Goal: Obtain resource: Download file/media

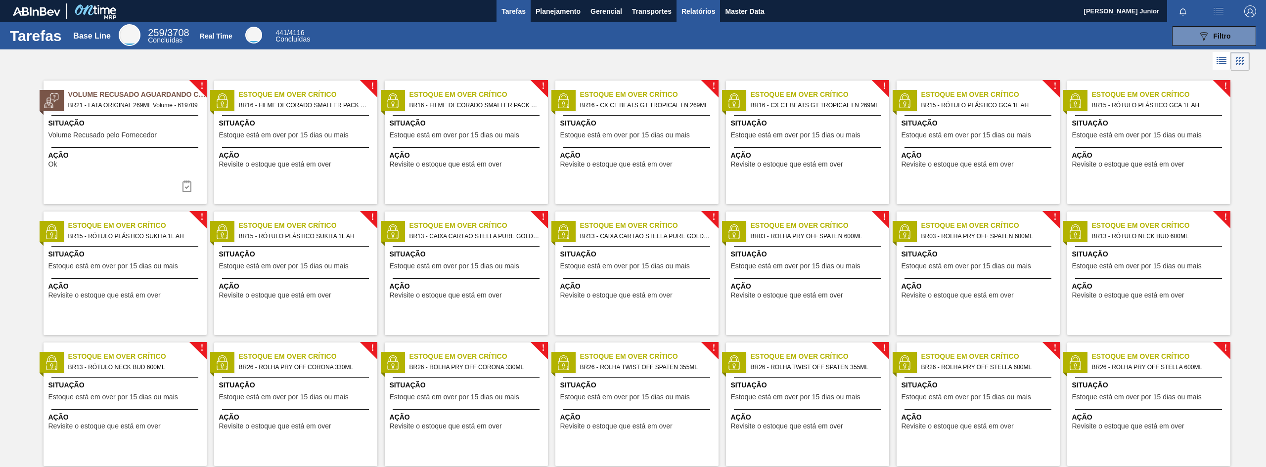
click at [712, 9] on span "Relatórios" at bounding box center [698, 11] width 34 height 12
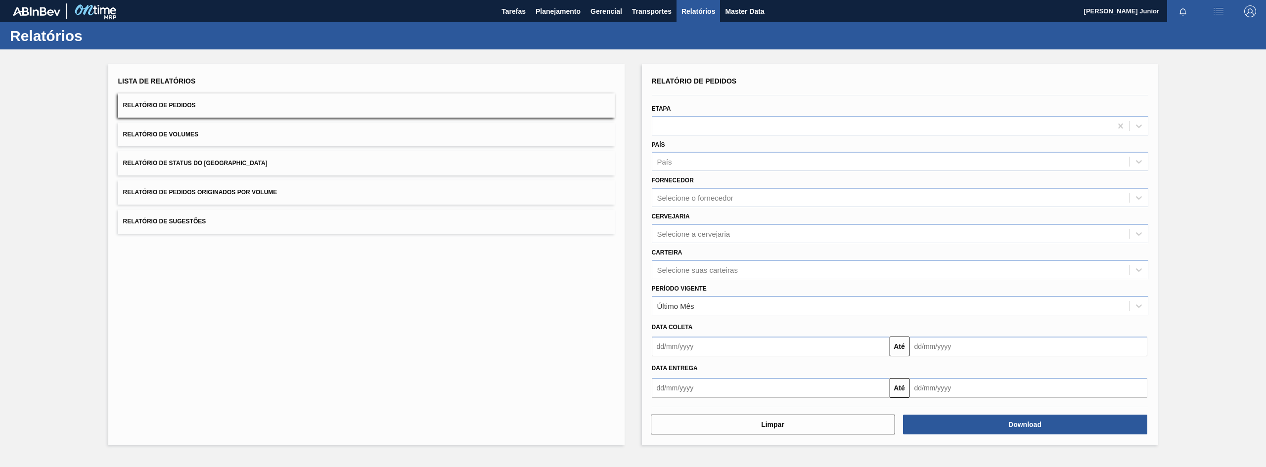
click at [249, 192] on span "Relatório de Pedidos Originados por Volume" at bounding box center [200, 192] width 154 height 7
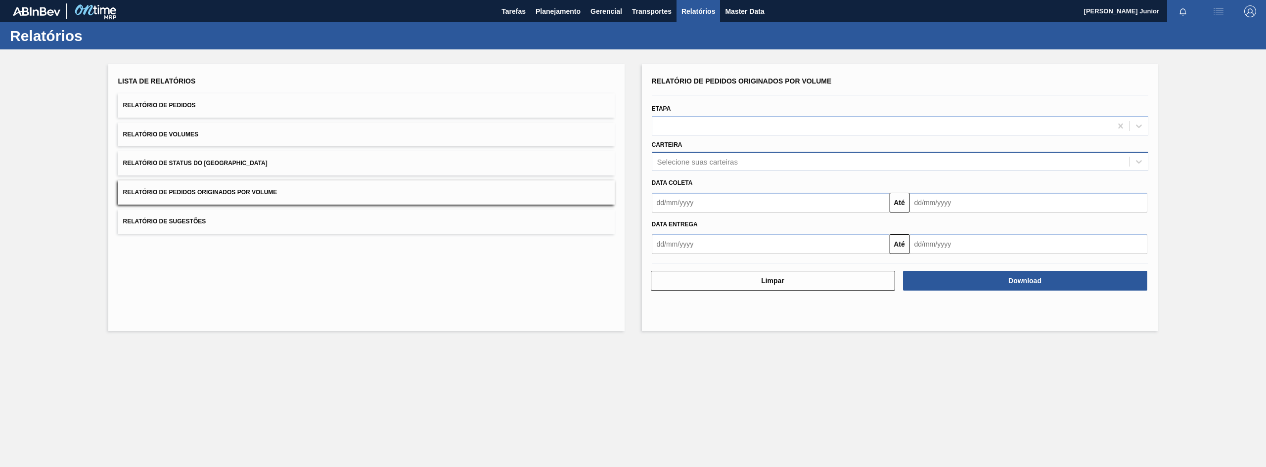
click at [716, 160] on div "Selecione suas carteiras" at bounding box center [697, 162] width 81 height 8
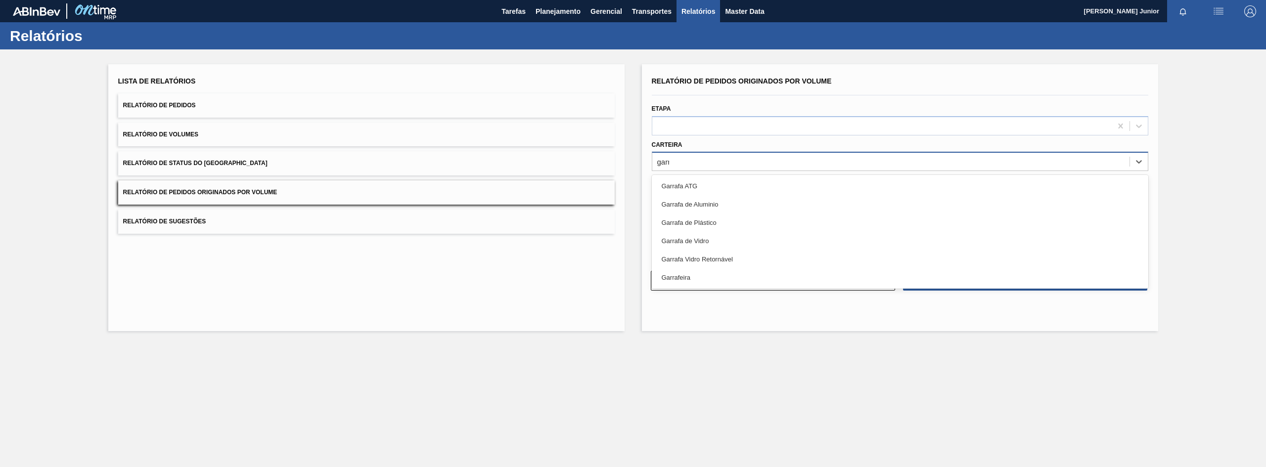
type input "garra"
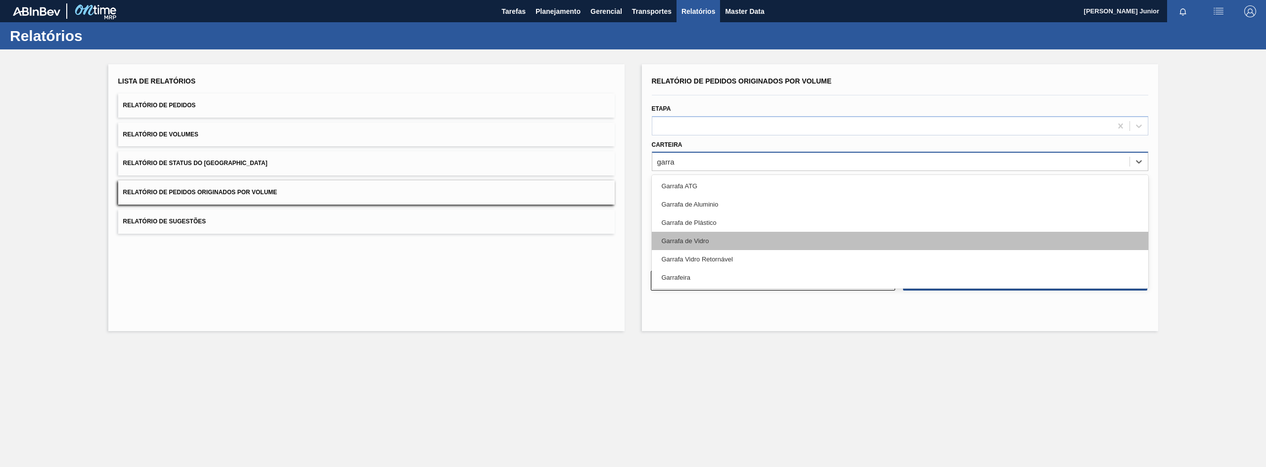
click at [695, 237] on div "Garrafa de Vidro" at bounding box center [900, 241] width 496 height 18
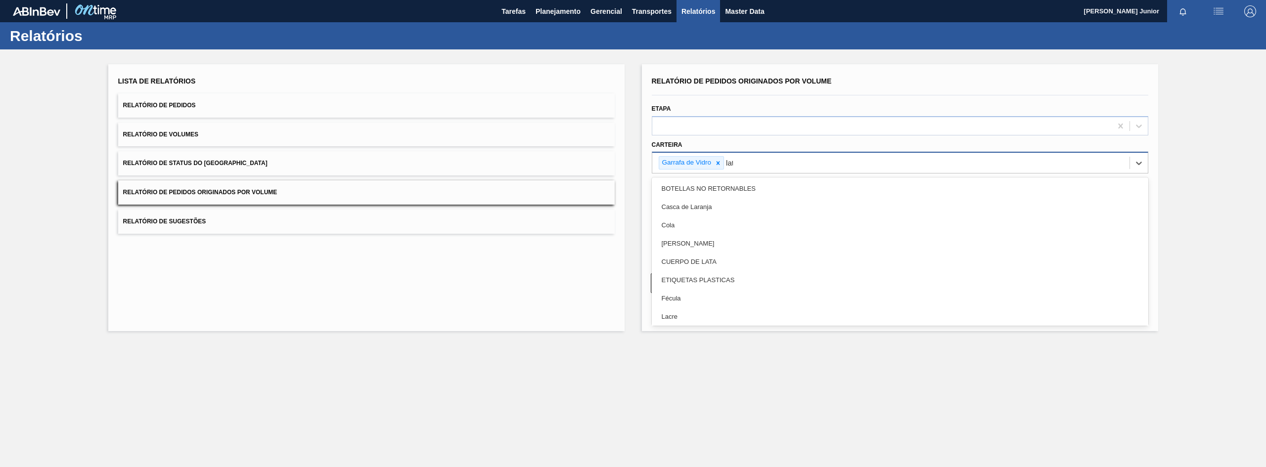
type input "lata"
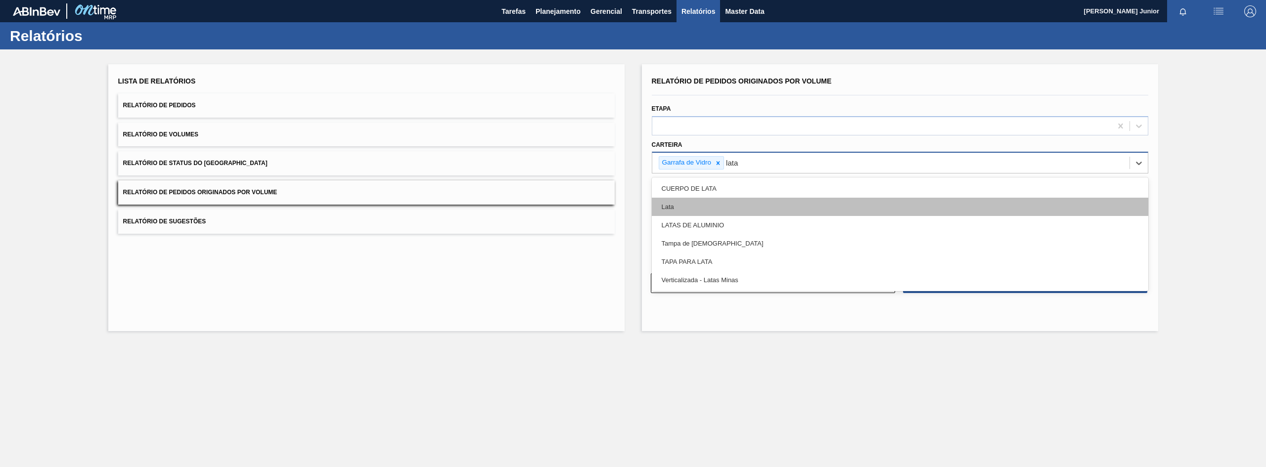
click at [719, 207] on div "Lata" at bounding box center [900, 207] width 496 height 18
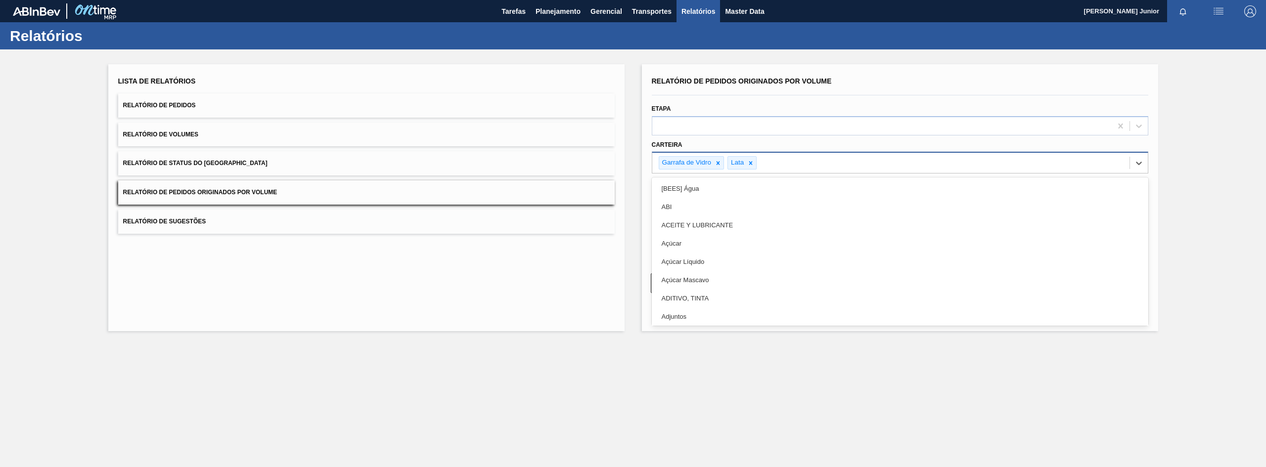
type input "a"
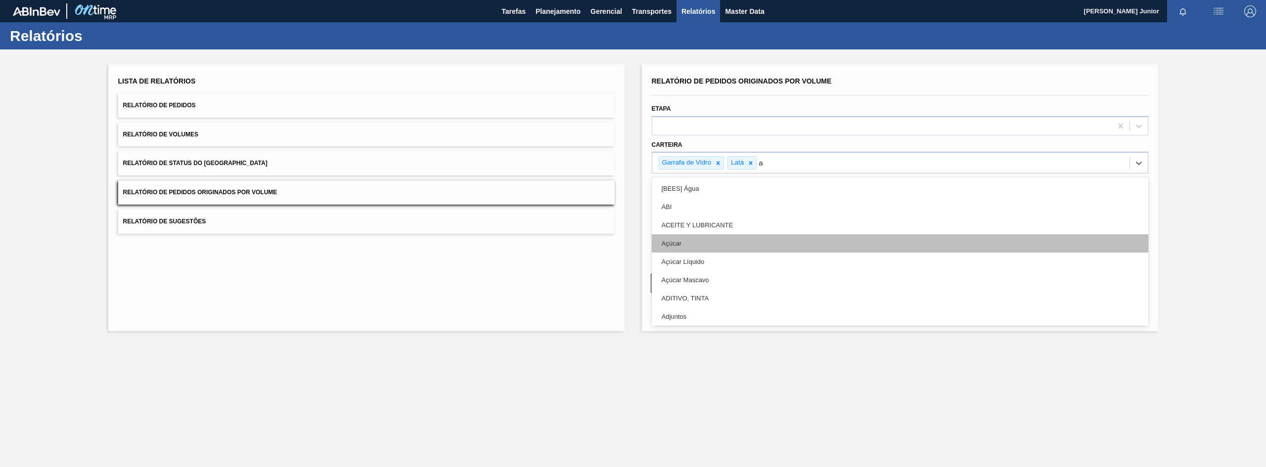
click at [706, 240] on div "Açúcar" at bounding box center [900, 243] width 496 height 18
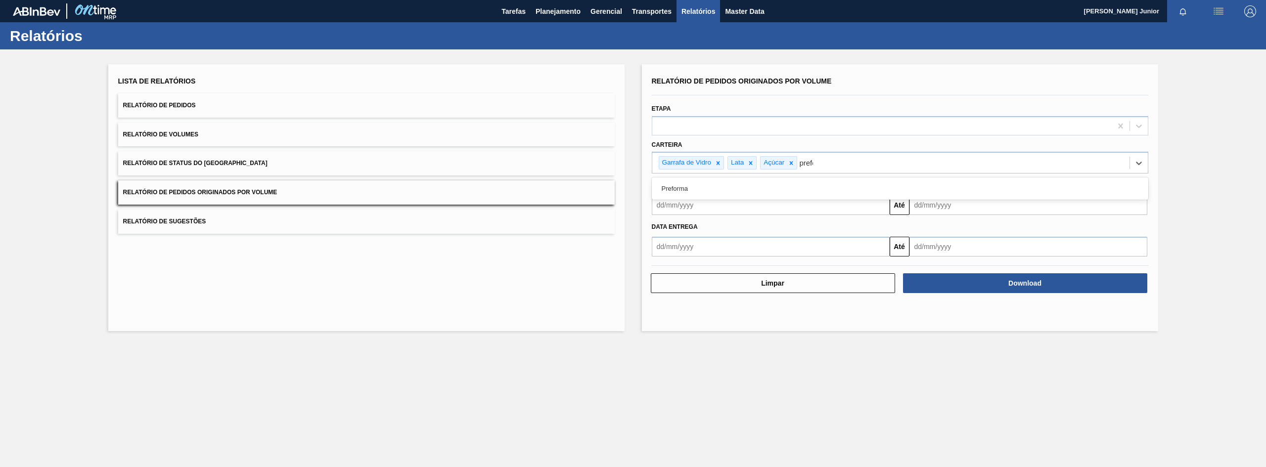
type input "prefor"
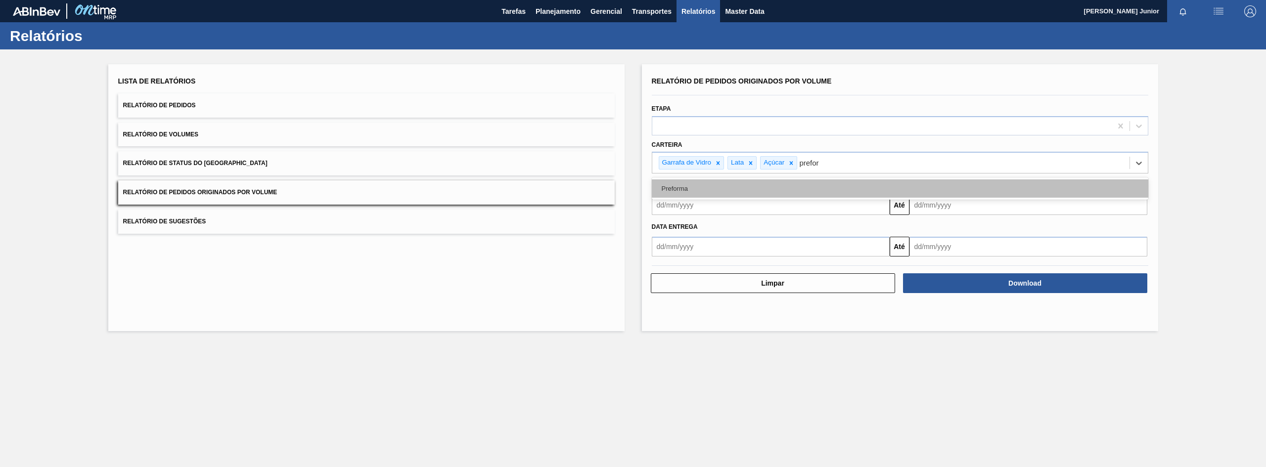
click at [700, 187] on div "Preforma" at bounding box center [900, 188] width 496 height 18
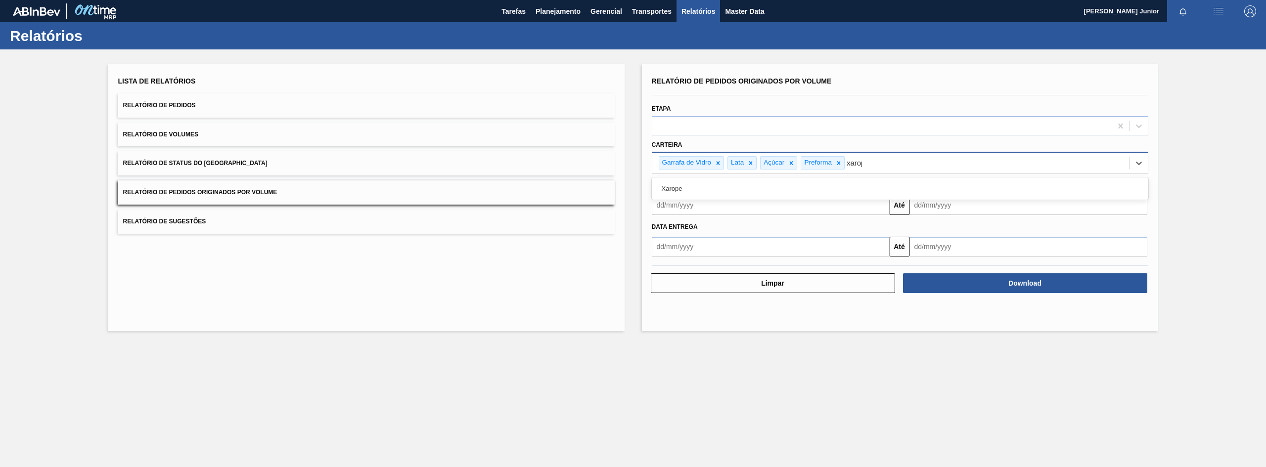
type input "xarope"
click at [869, 178] on div "Xarope" at bounding box center [900, 188] width 496 height 22
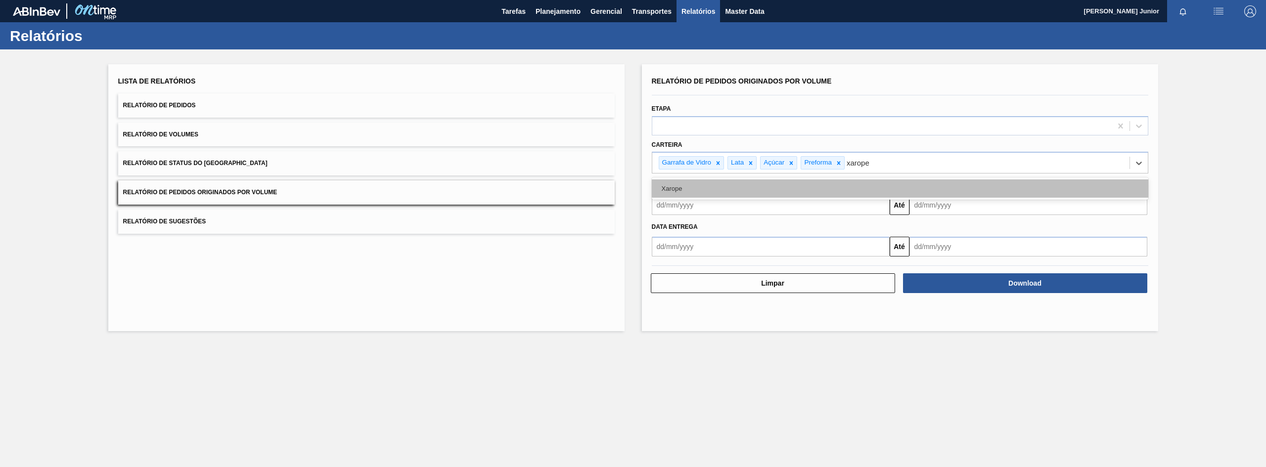
click at [869, 183] on div "Xarope" at bounding box center [900, 188] width 496 height 18
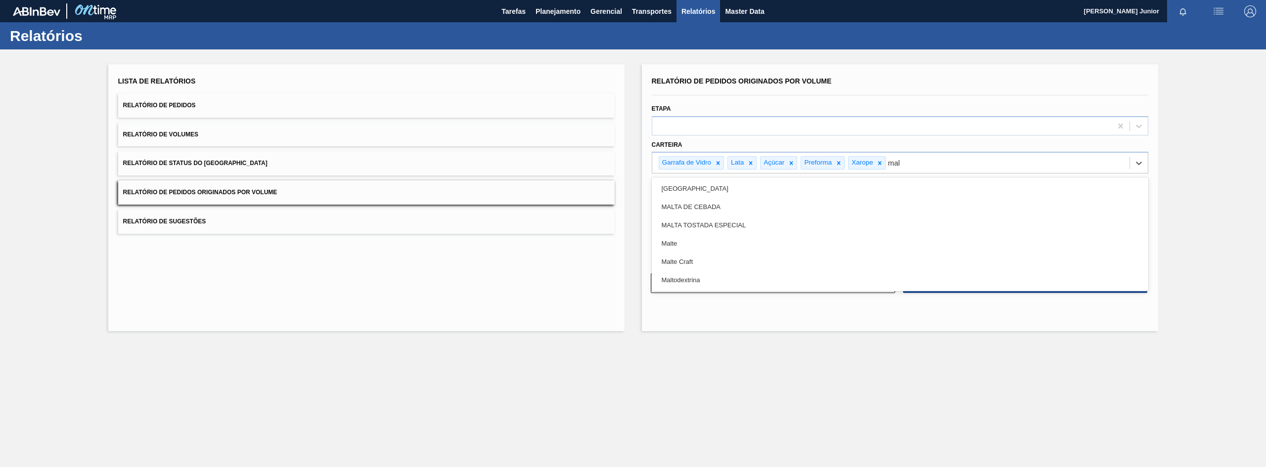
type input "malt"
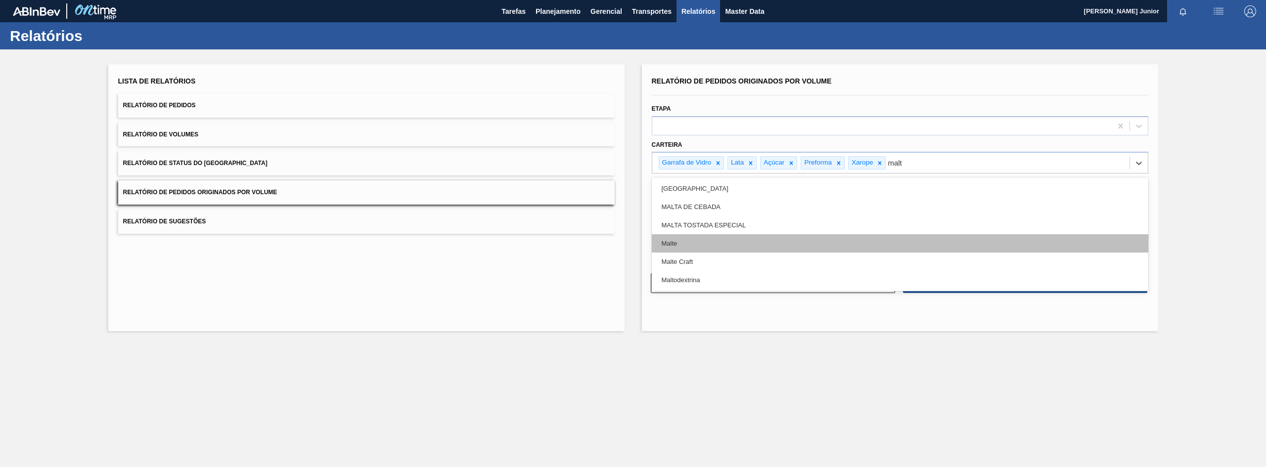
click at [864, 239] on div "Malte" at bounding box center [900, 243] width 496 height 18
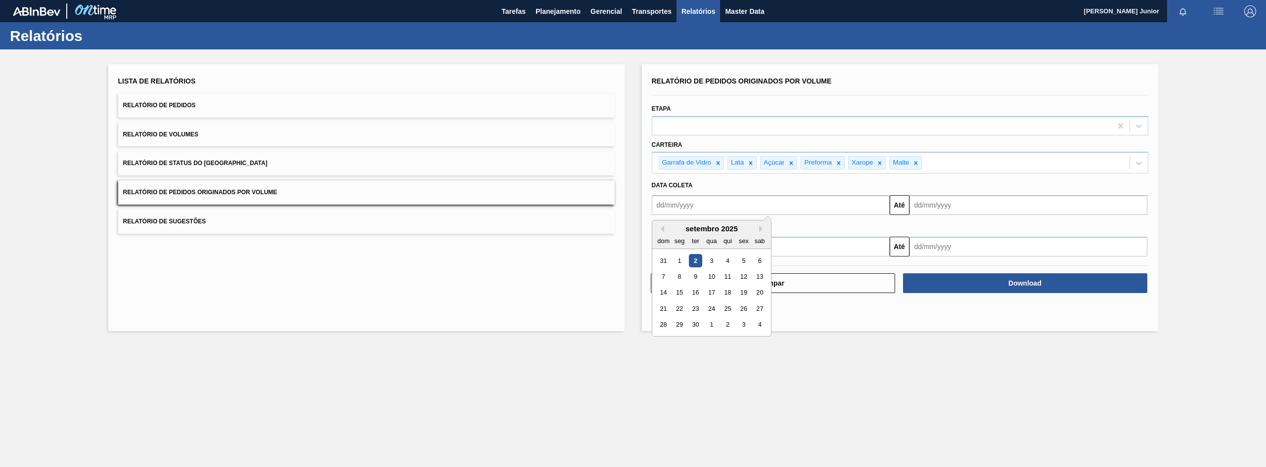
drag, startPoint x: 677, startPoint y: 203, endPoint x: 683, endPoint y: 203, distance: 5.4
click at [677, 203] on input "text" at bounding box center [771, 205] width 238 height 20
click at [684, 259] on div "1" at bounding box center [678, 260] width 13 height 13
type input "[DATE]"
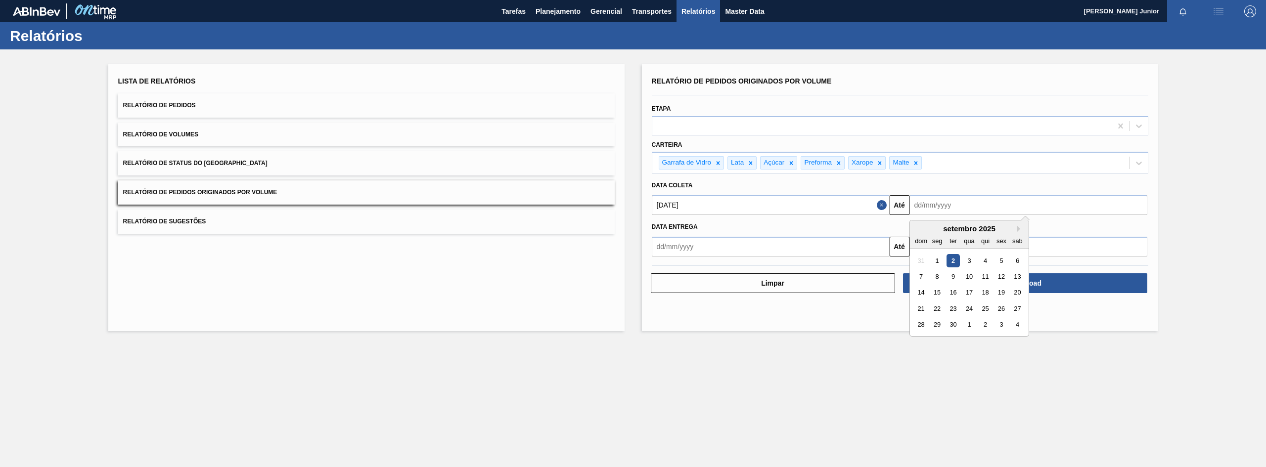
click at [933, 203] on input "text" at bounding box center [1028, 205] width 238 height 20
click at [956, 323] on div "30" at bounding box center [952, 324] width 13 height 13
type input "[DATE]"
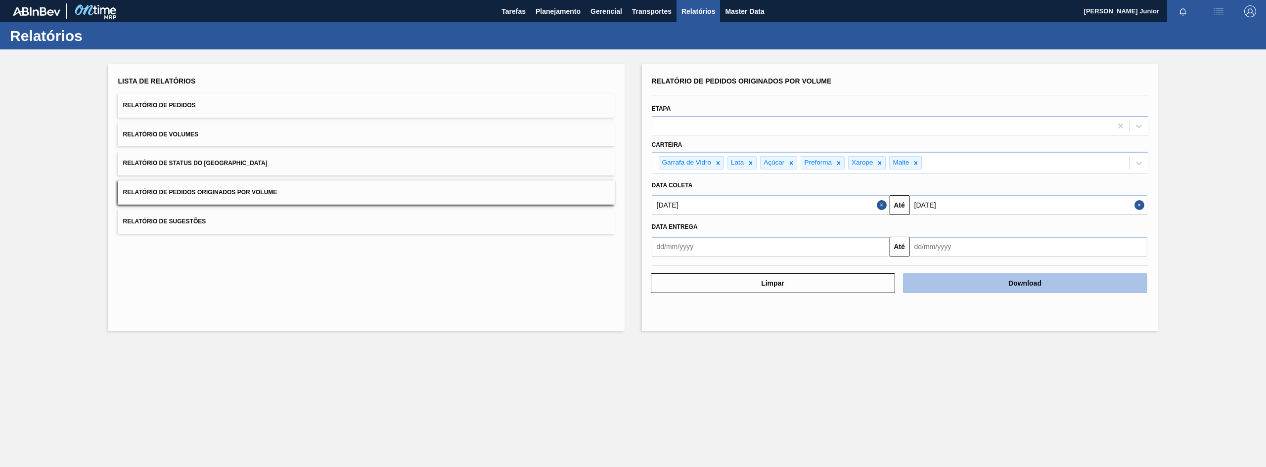
click at [1023, 284] on button "Download" at bounding box center [1025, 283] width 244 height 20
